Goal: Task Accomplishment & Management: Manage account settings

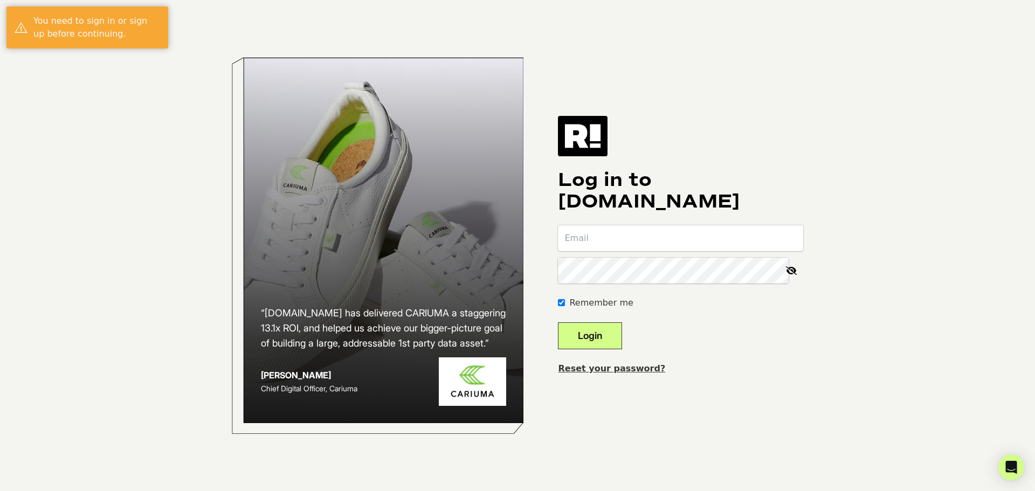
type input "[EMAIL_ADDRESS][DOMAIN_NAME]"
click at [607, 335] on button "Login" at bounding box center [590, 335] width 64 height 27
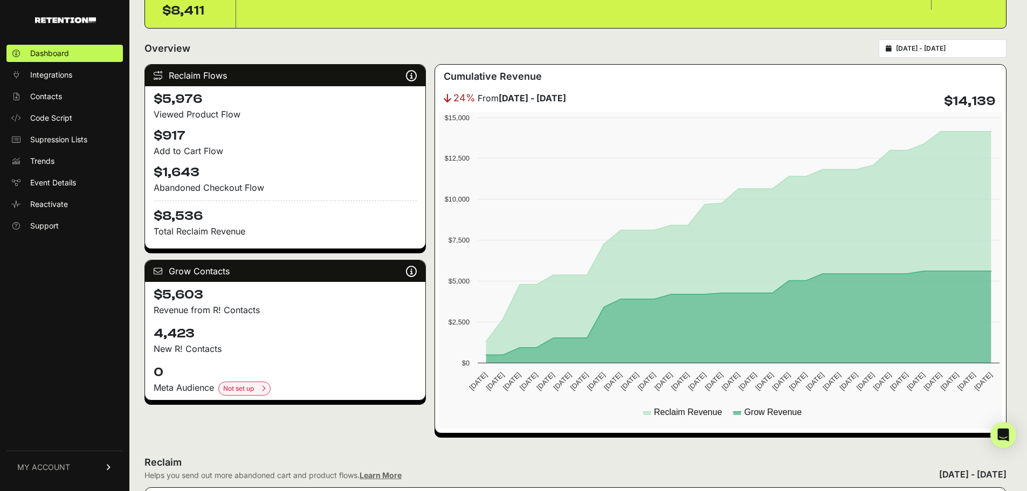
scroll to position [108, 0]
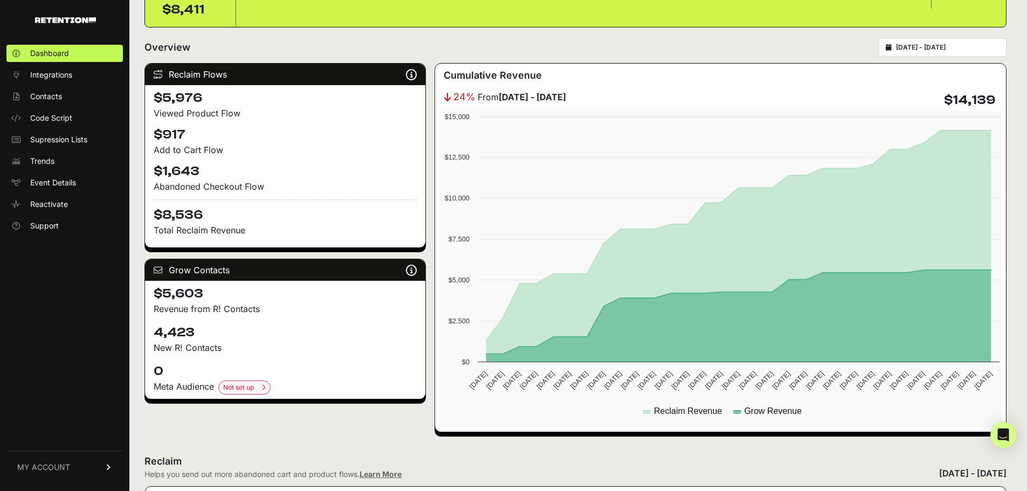
drag, startPoint x: 156, startPoint y: 335, endPoint x: 230, endPoint y: 347, distance: 74.4
click at [230, 347] on div "4,423 New R! Contacts" at bounding box center [285, 339] width 280 height 39
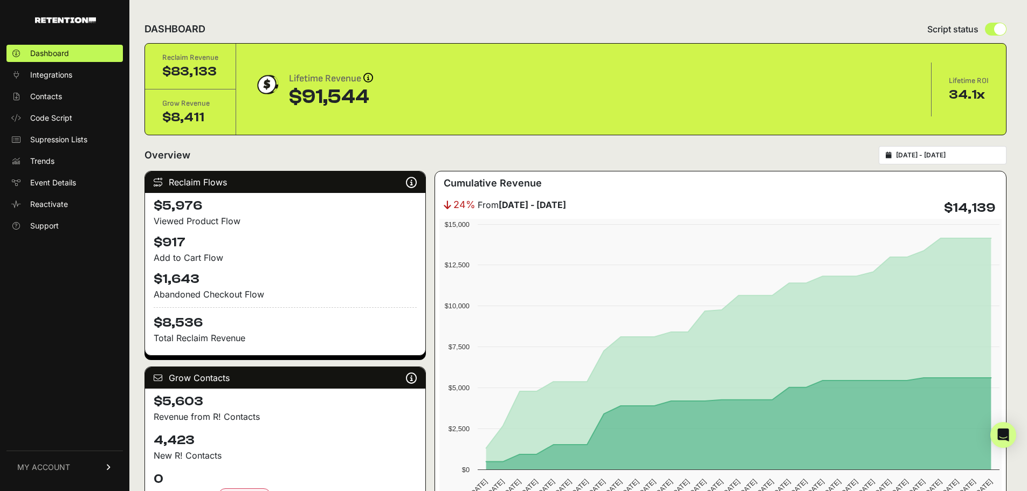
scroll to position [54, 0]
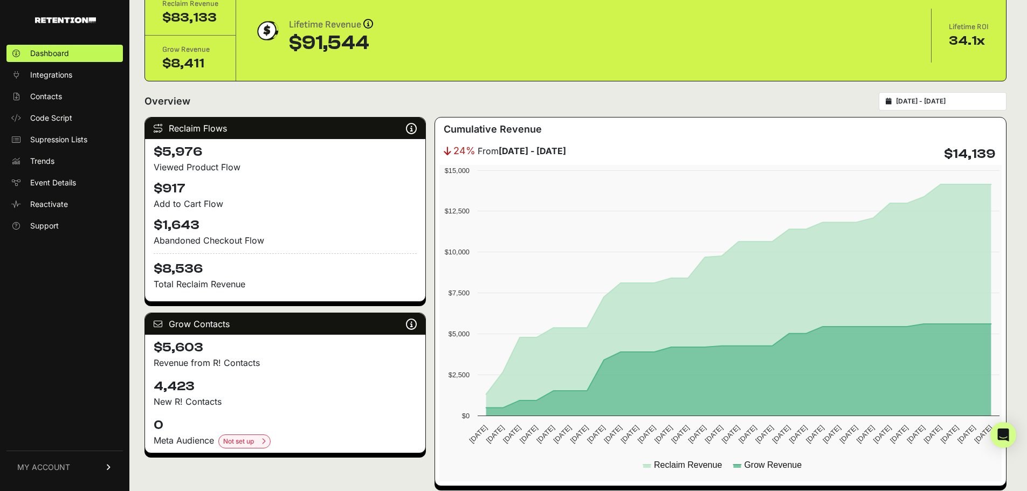
click at [231, 367] on p "Revenue from R! Contacts" at bounding box center [285, 362] width 263 height 13
click at [42, 469] on span "MY ACCOUNT" at bounding box center [43, 467] width 53 height 11
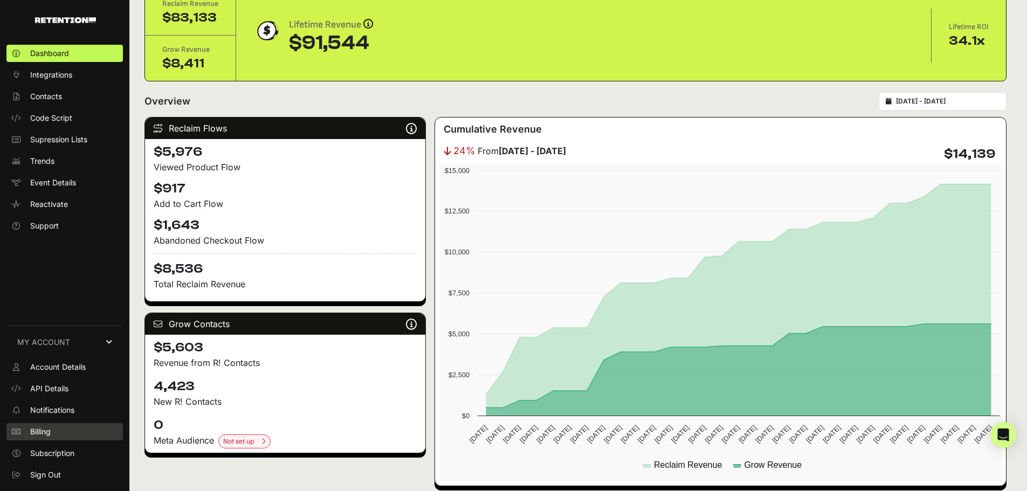
scroll to position [108, 0]
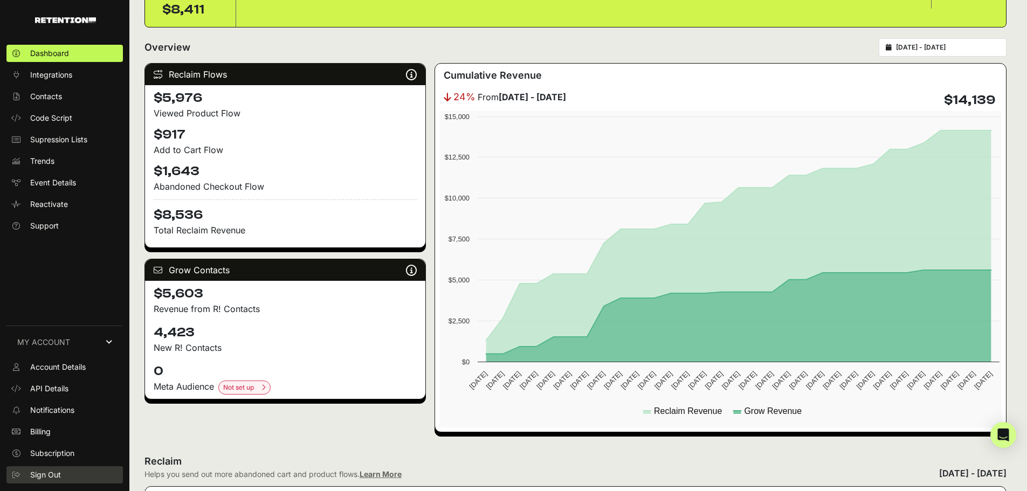
click at [46, 471] on span "Sign Out" at bounding box center [45, 475] width 31 height 11
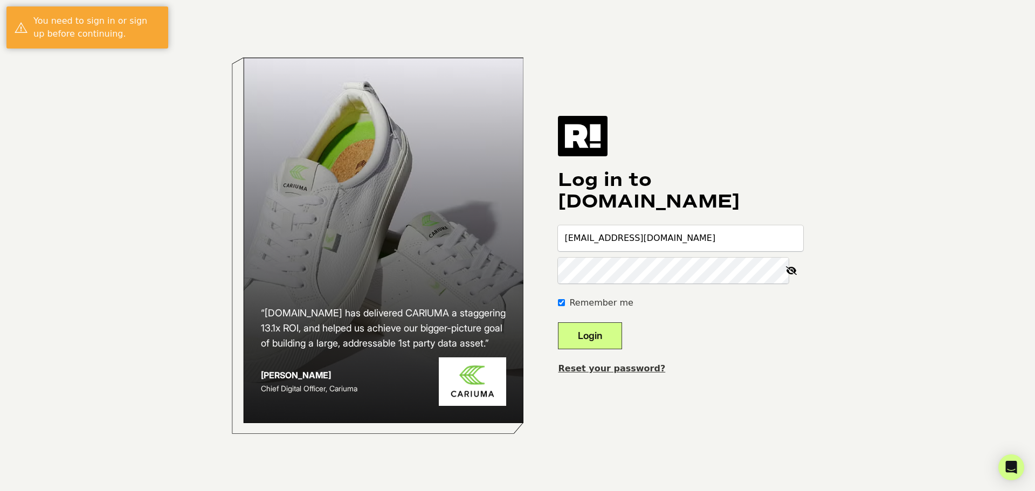
click at [640, 240] on input "[EMAIL_ADDRESS][DOMAIN_NAME]" at bounding box center [680, 238] width 245 height 26
type input "[PERSON_NAME][EMAIL_ADDRESS][DOMAIN_NAME]"
click at [608, 339] on button "Login" at bounding box center [590, 335] width 64 height 27
